Goal: Information Seeking & Learning: Learn about a topic

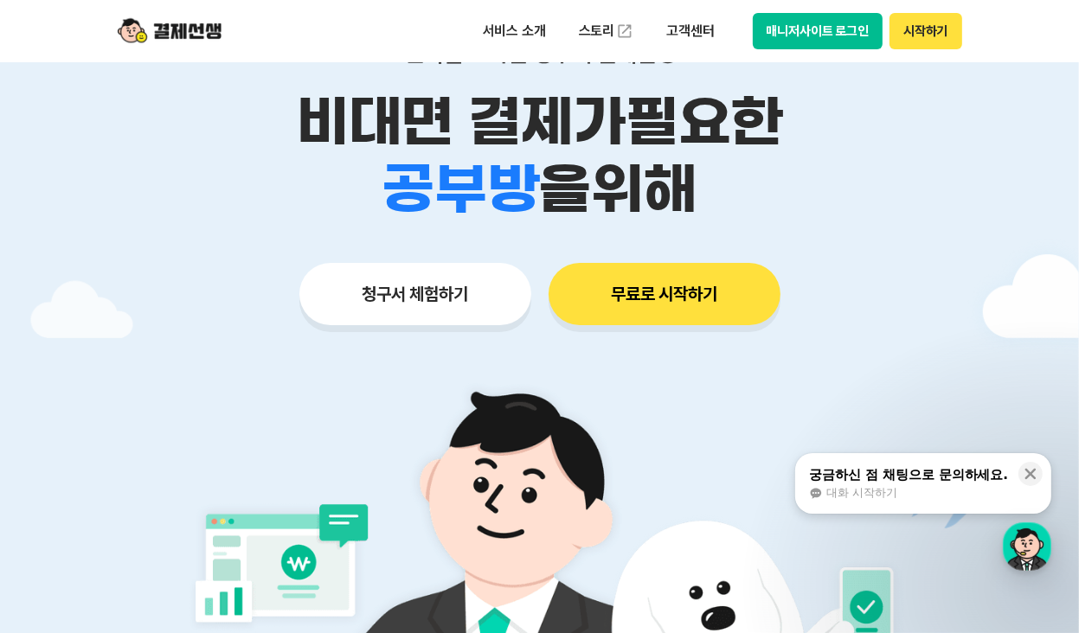
scroll to position [173, 0]
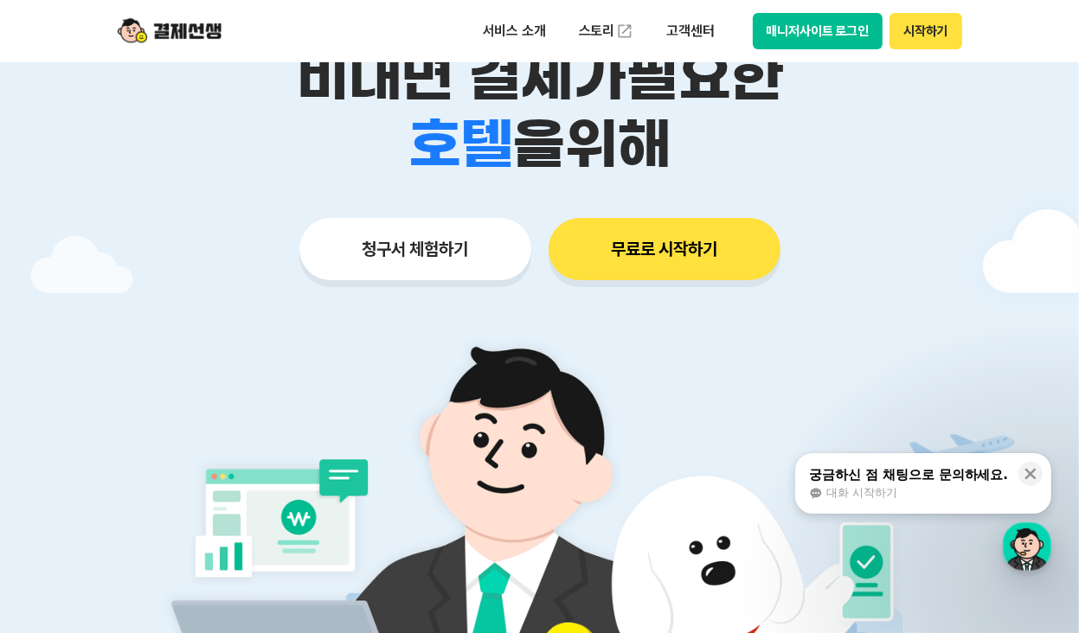
click at [872, 498] on span "대화 시작하기" at bounding box center [861, 493] width 71 height 16
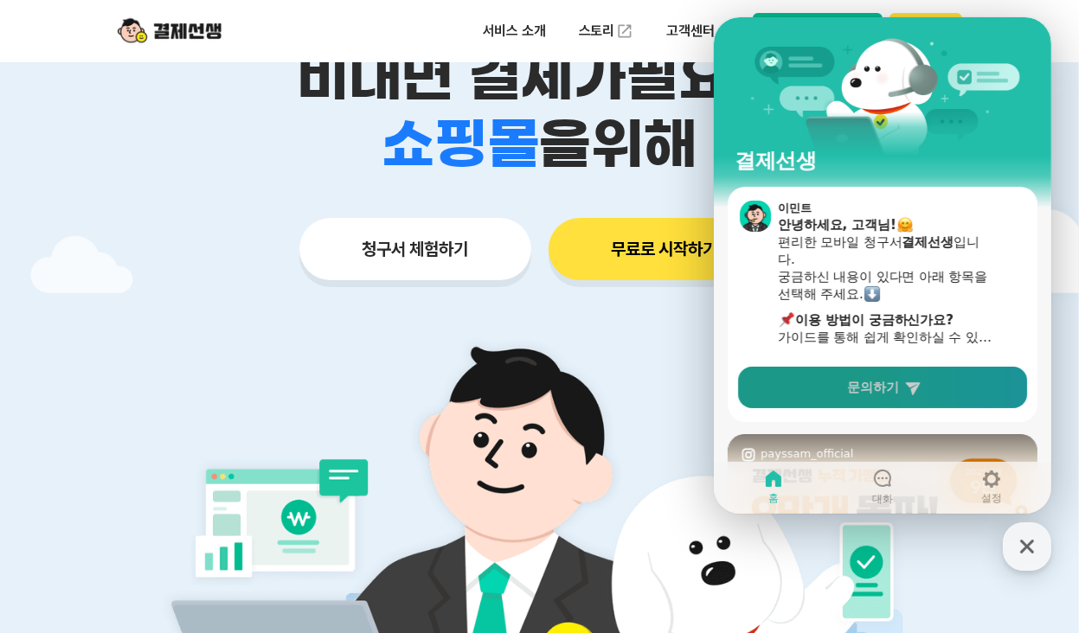
click at [869, 383] on span "문의하기" at bounding box center [872, 387] width 52 height 17
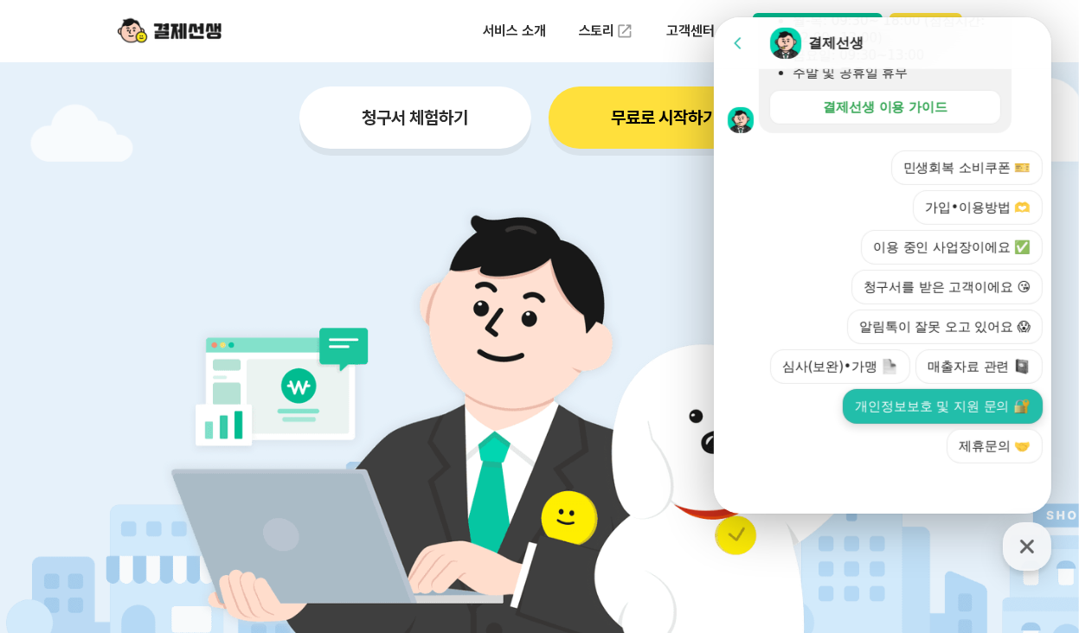
scroll to position [346, 0]
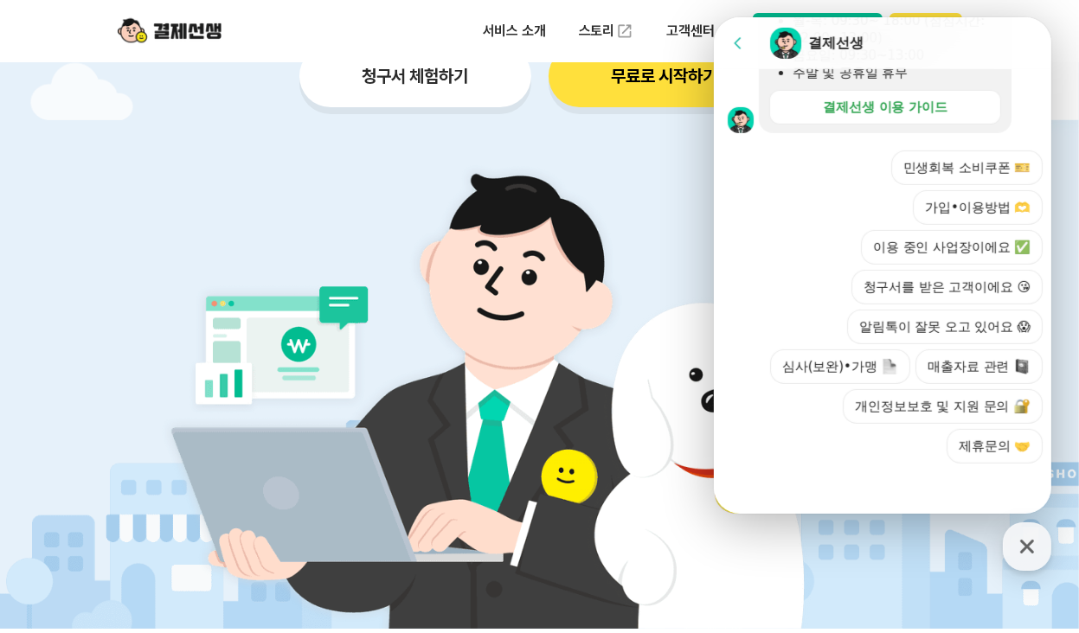
click at [1019, 30] on div "Chat Room 결제선생" at bounding box center [902, 43] width 271 height 35
click at [219, 82] on div "청구서 체험하기 무료로 시작하기" at bounding box center [540, 76] width 886 height 62
click at [449, 453] on img at bounding box center [539, 386] width 809 height 485
click at [1029, 559] on icon "button" at bounding box center [1026, 546] width 31 height 31
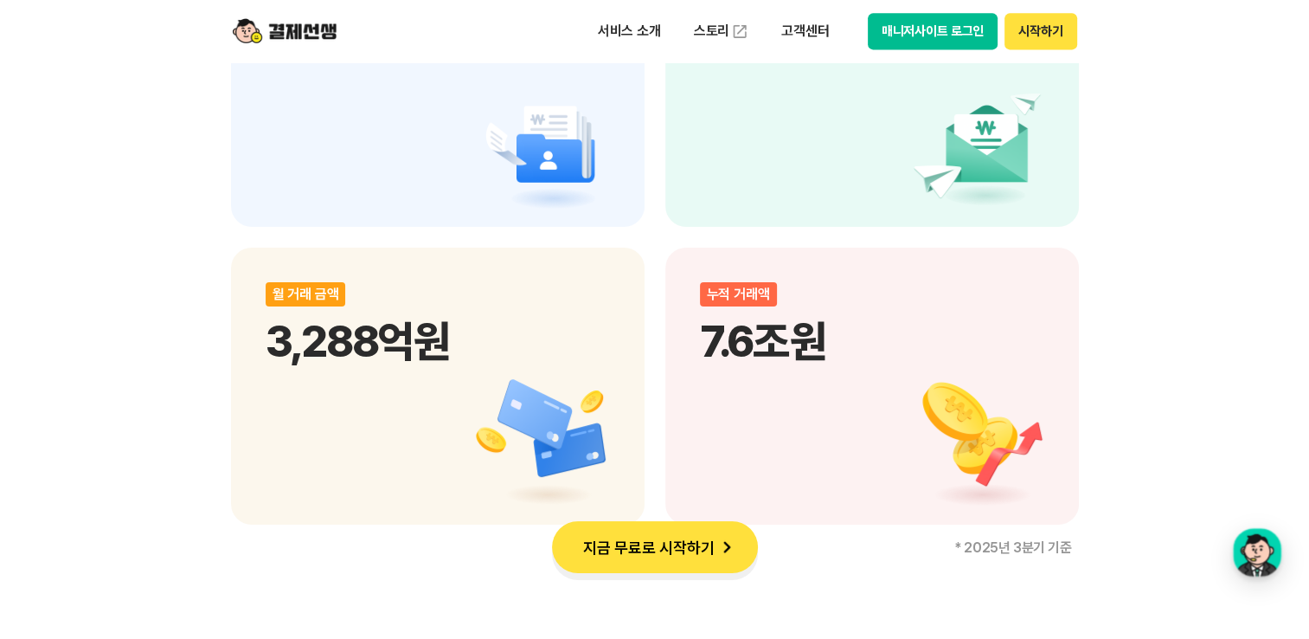
scroll to position [3415, 0]
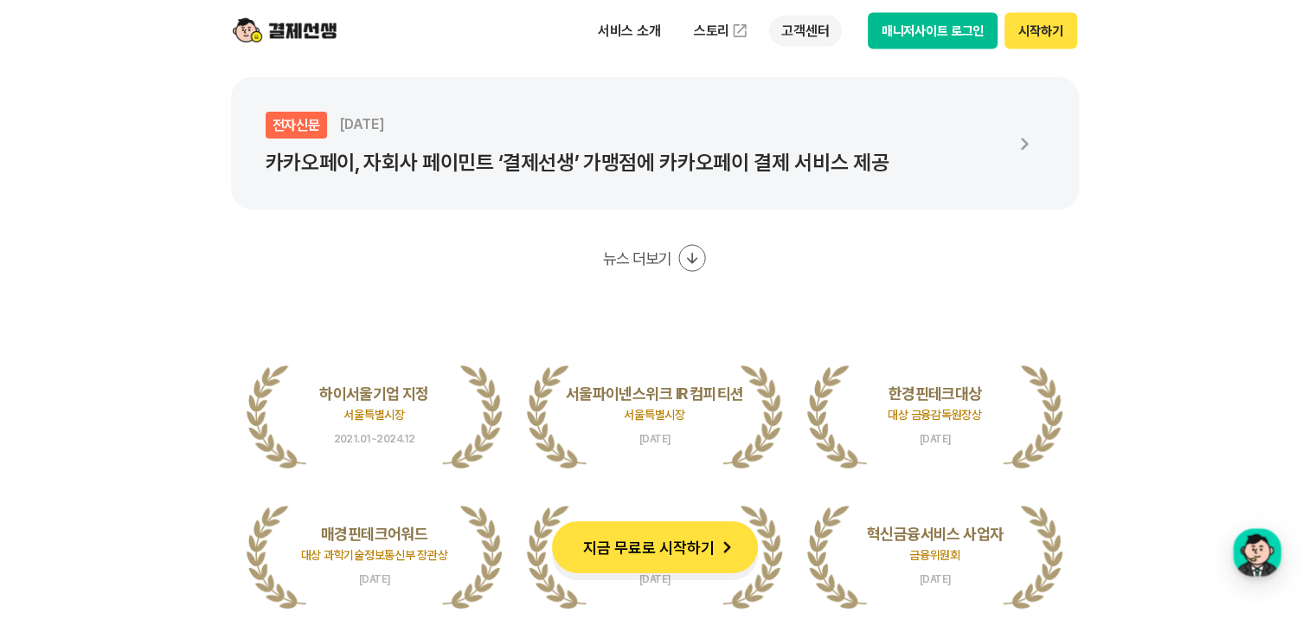
click at [817, 29] on p "고객센터" at bounding box center [805, 31] width 72 height 31
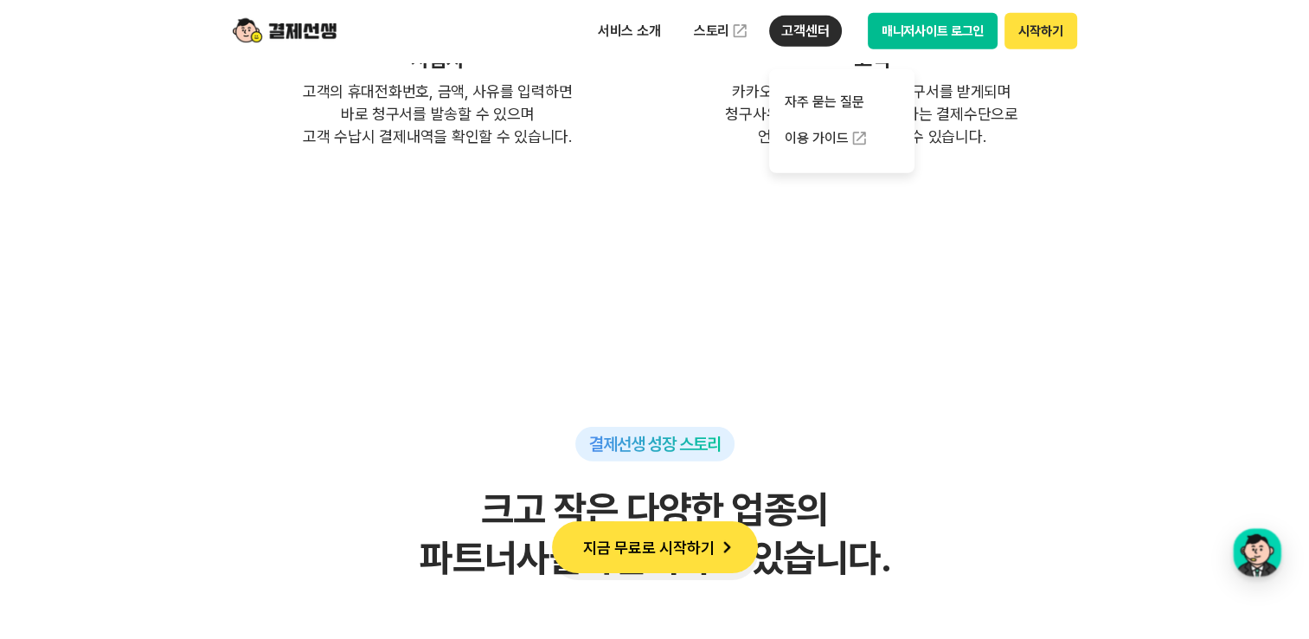
scroll to position [5059, 0]
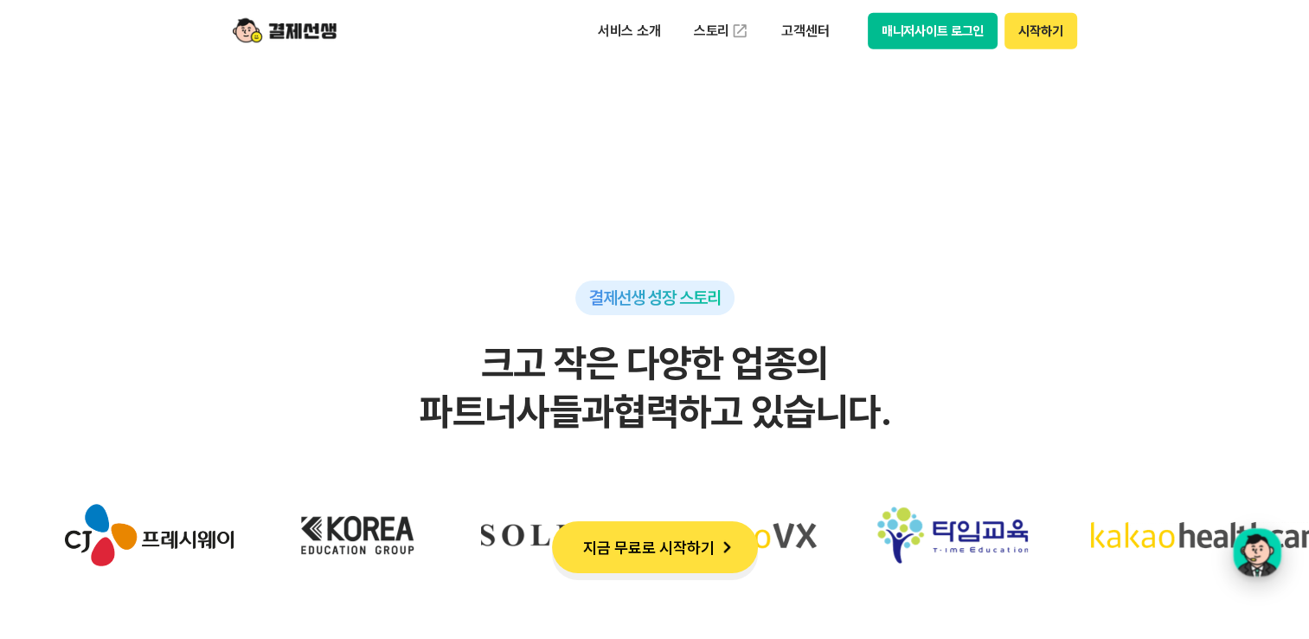
click at [1078, 566] on div "button" at bounding box center [1257, 552] width 48 height 48
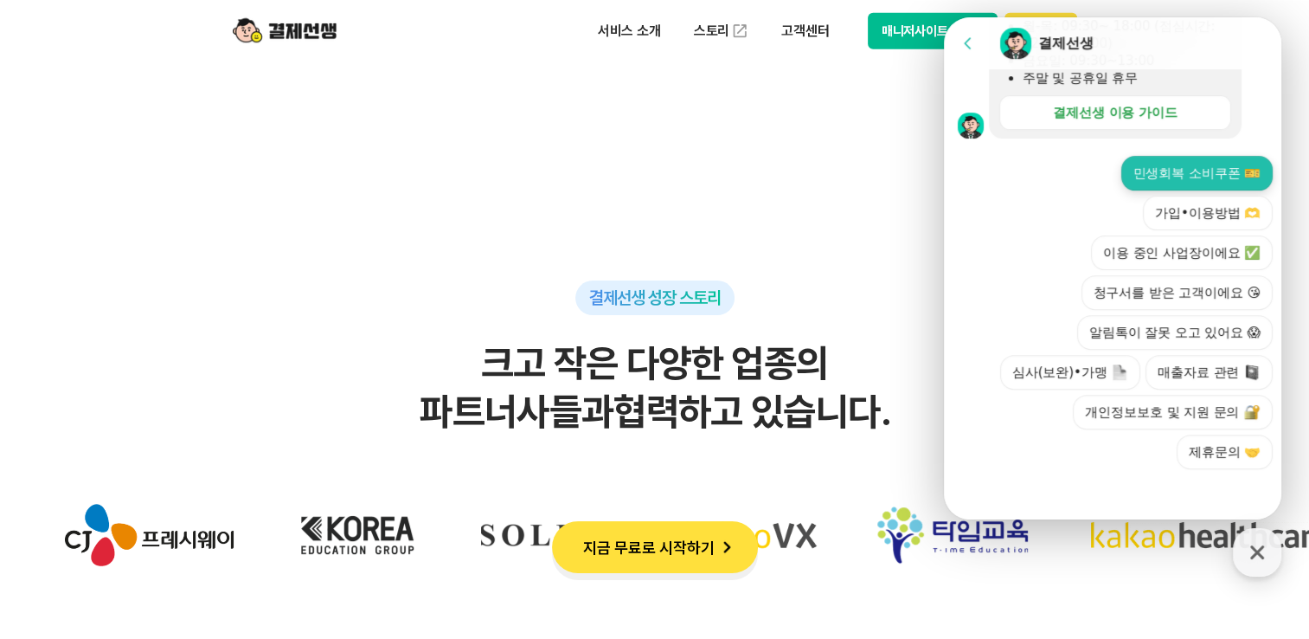
click at [1078, 181] on button "민생회복 소비쿠폰 🎫" at bounding box center [1196, 173] width 151 height 35
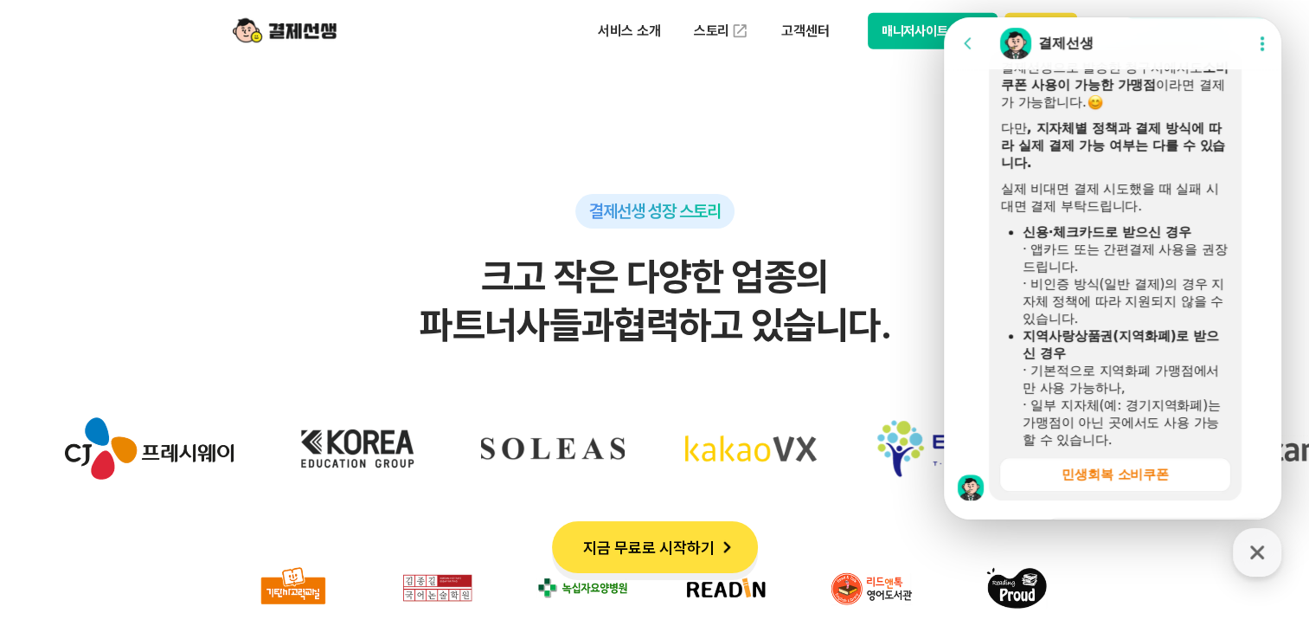
scroll to position [819, 0]
drag, startPoint x: 1036, startPoint y: 140, endPoint x: 1128, endPoint y: 152, distance: 93.4
click at [1078, 152] on b ", 지자체별 정책과 결제 방식에 따라 실제 결제 가능 여부는 다를 수 있습니다." at bounding box center [1113, 146] width 224 height 50
drag, startPoint x: 1128, startPoint y: 152, endPoint x: 1125, endPoint y: 185, distance: 33.1
click at [1078, 185] on div "실제 비대면 결제 시도했을 때 실패 시 대면 결제 부탁드립니다." at bounding box center [1115, 198] width 228 height 35
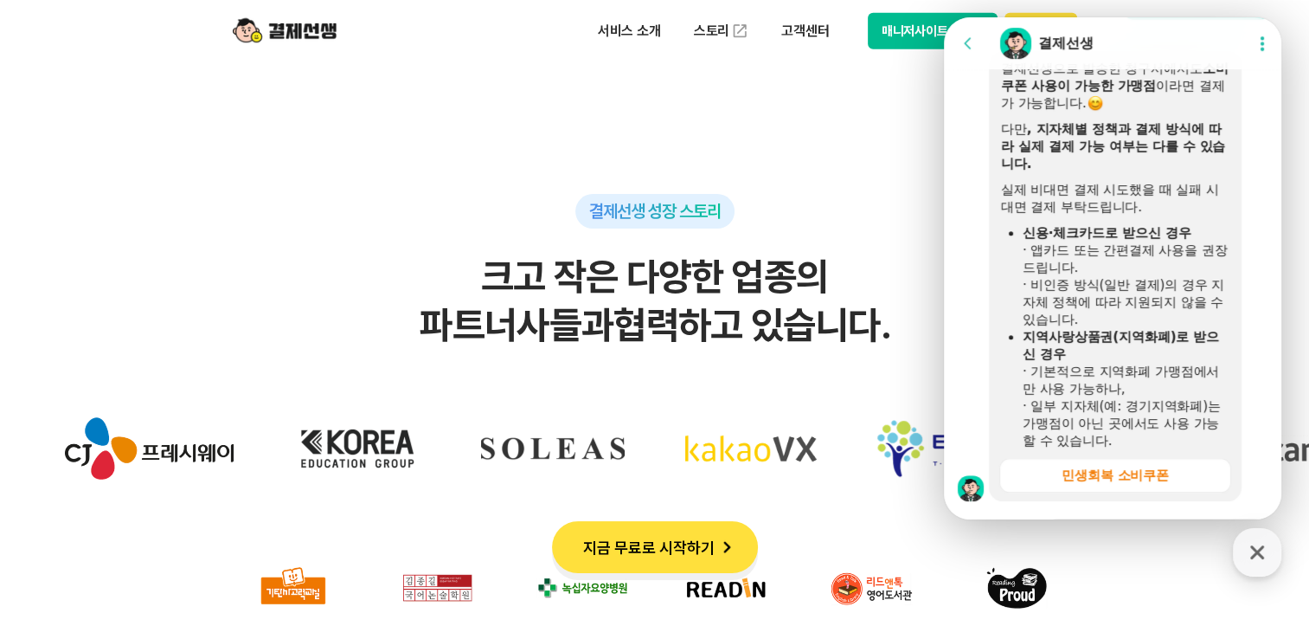
drag, startPoint x: 1125, startPoint y: 185, endPoint x: 1056, endPoint y: 202, distance: 70.5
click at [1056, 202] on div "실제 비대면 결제 시도했을 때 실패 시 대면 결제 부탁드립니다." at bounding box center [1115, 198] width 228 height 35
drag, startPoint x: 1126, startPoint y: 189, endPoint x: 1176, endPoint y: 191, distance: 50.2
click at [1078, 191] on div "실제 비대면 결제 시도했을 때 실패 시 대면 결제 부탁드립니다." at bounding box center [1115, 198] width 228 height 35
drag, startPoint x: 1176, startPoint y: 191, endPoint x: 1185, endPoint y: 204, distance: 16.1
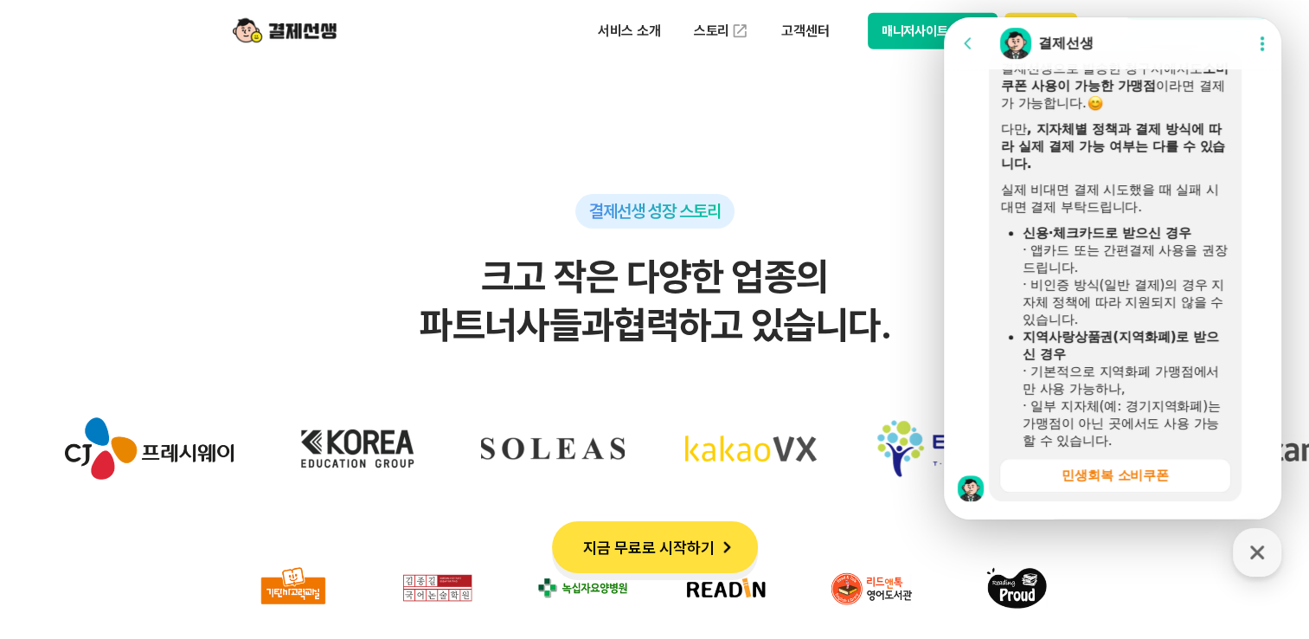
click at [1078, 204] on div "실제 비대면 결제 시도했을 때 실패 시 대면 결제 부탁드립니다." at bounding box center [1115, 198] width 228 height 35
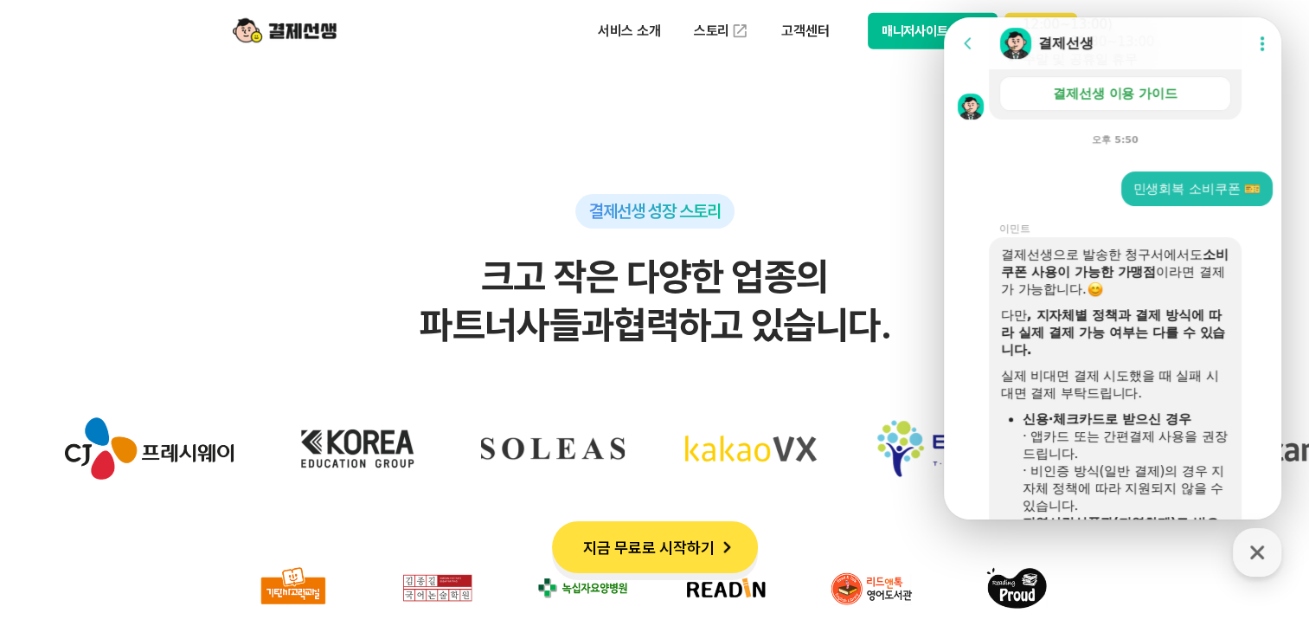
scroll to position [661, 0]
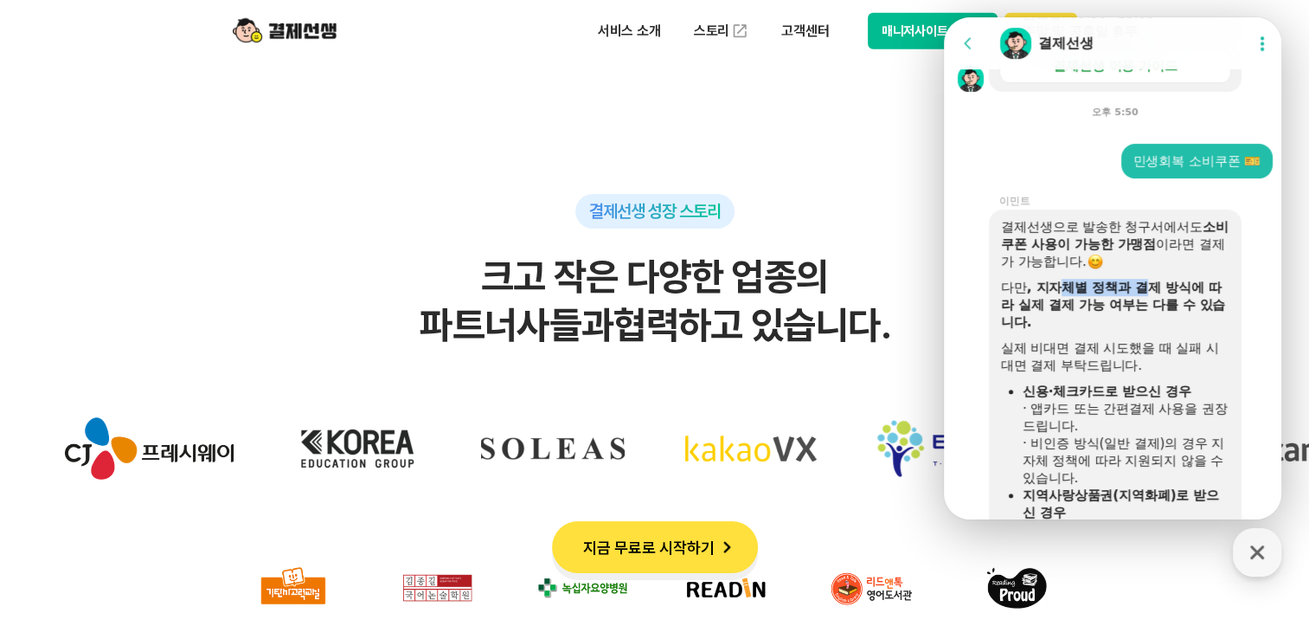
drag, startPoint x: 1056, startPoint y: 286, endPoint x: 1150, endPoint y: 289, distance: 93.5
click at [1078, 289] on b ", 지자체별 정책과 결제 방식에 따라 실제 결제 가능 여부는 다를 수 있습니다." at bounding box center [1113, 304] width 224 height 50
drag, startPoint x: 1150, startPoint y: 289, endPoint x: 1050, endPoint y: 303, distance: 101.3
click at [1050, 303] on b ", 지자체별 정책과 결제 방식에 따라 실제 결제 가능 여부는 다를 수 있습니다." at bounding box center [1113, 304] width 224 height 50
drag, startPoint x: 1050, startPoint y: 302, endPoint x: 1126, endPoint y: 302, distance: 75.3
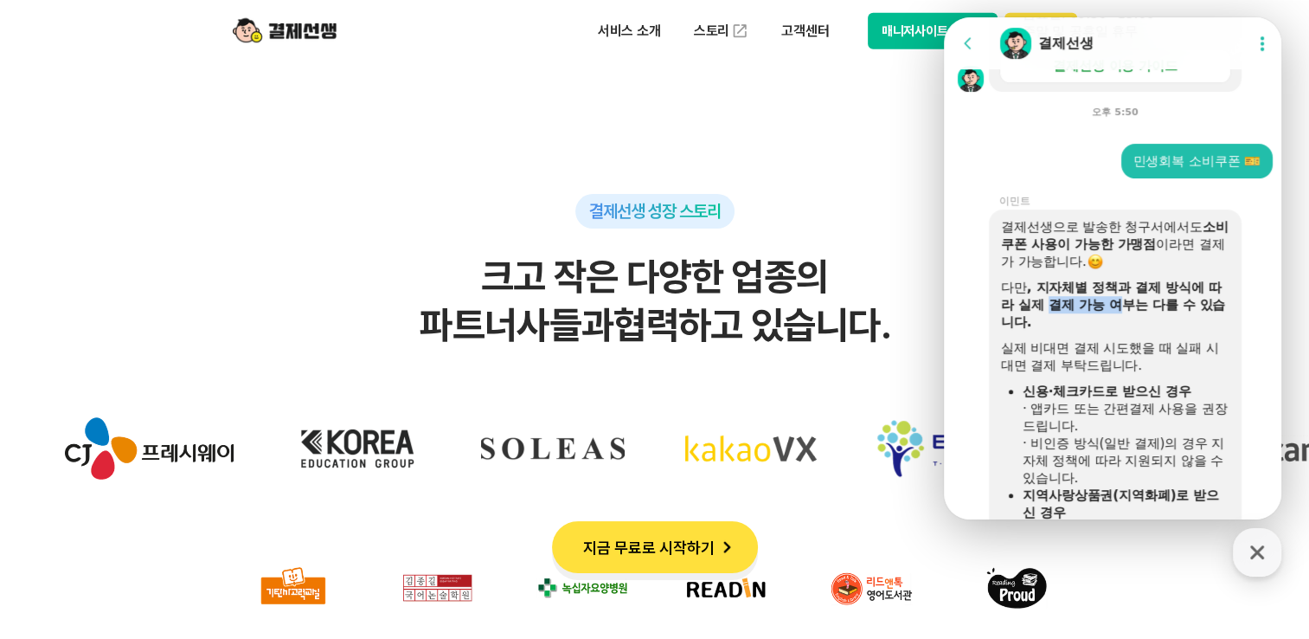
click at [1078, 302] on b ", 지자체별 정책과 결제 방식에 따라 실제 결제 가능 여부는 다를 수 있습니다." at bounding box center [1113, 304] width 224 height 50
drag, startPoint x: 1126, startPoint y: 302, endPoint x: 1185, endPoint y: 327, distance: 64.8
click at [1078, 327] on div "다만 , 지자체별 정책과 결제 방식에 따라 실제 결제 가능 여부는 다를 수 있습니다." at bounding box center [1115, 305] width 228 height 52
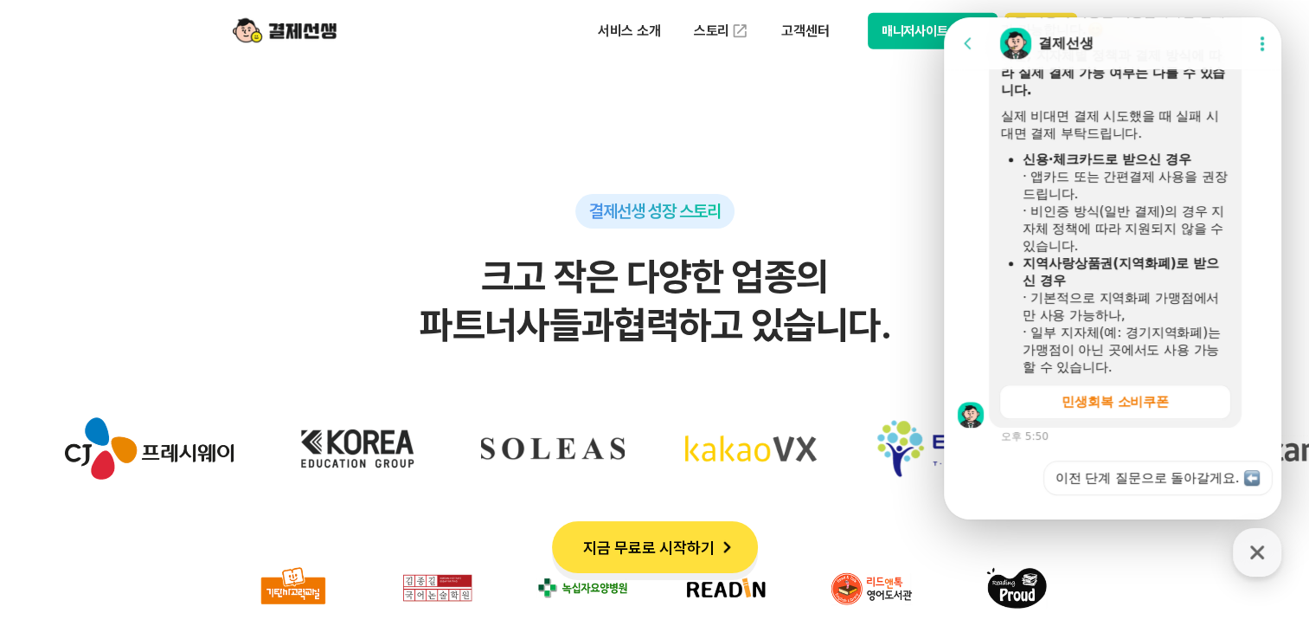
scroll to position [921, 0]
